Goal: Information Seeking & Learning: Understand process/instructions

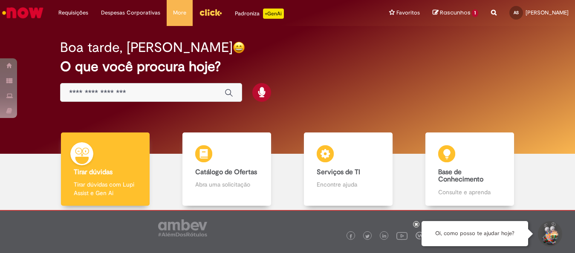
click at [26, 12] on img "Ir para a Homepage" at bounding box center [23, 12] width 44 height 17
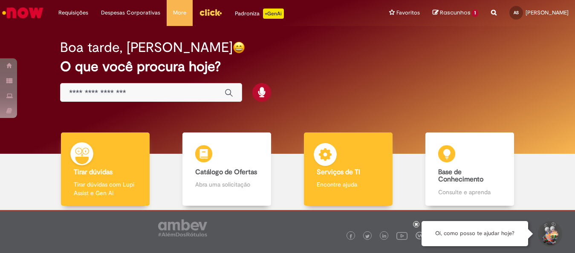
click at [329, 180] on p "Encontre ajuda" at bounding box center [348, 184] width 63 height 9
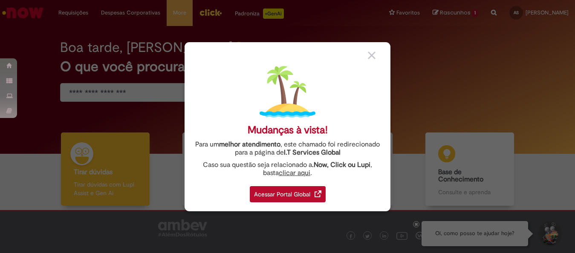
click at [334, 161] on strong ".Now, Click ou Lupi" at bounding box center [341, 165] width 58 height 9
click at [287, 194] on div "Acessar Portal Global" at bounding box center [288, 194] width 76 height 16
